Goal: Browse casually

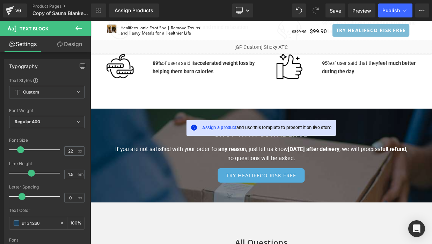
scroll to position [3007, 0]
